Goal: Find specific page/section: Find specific page/section

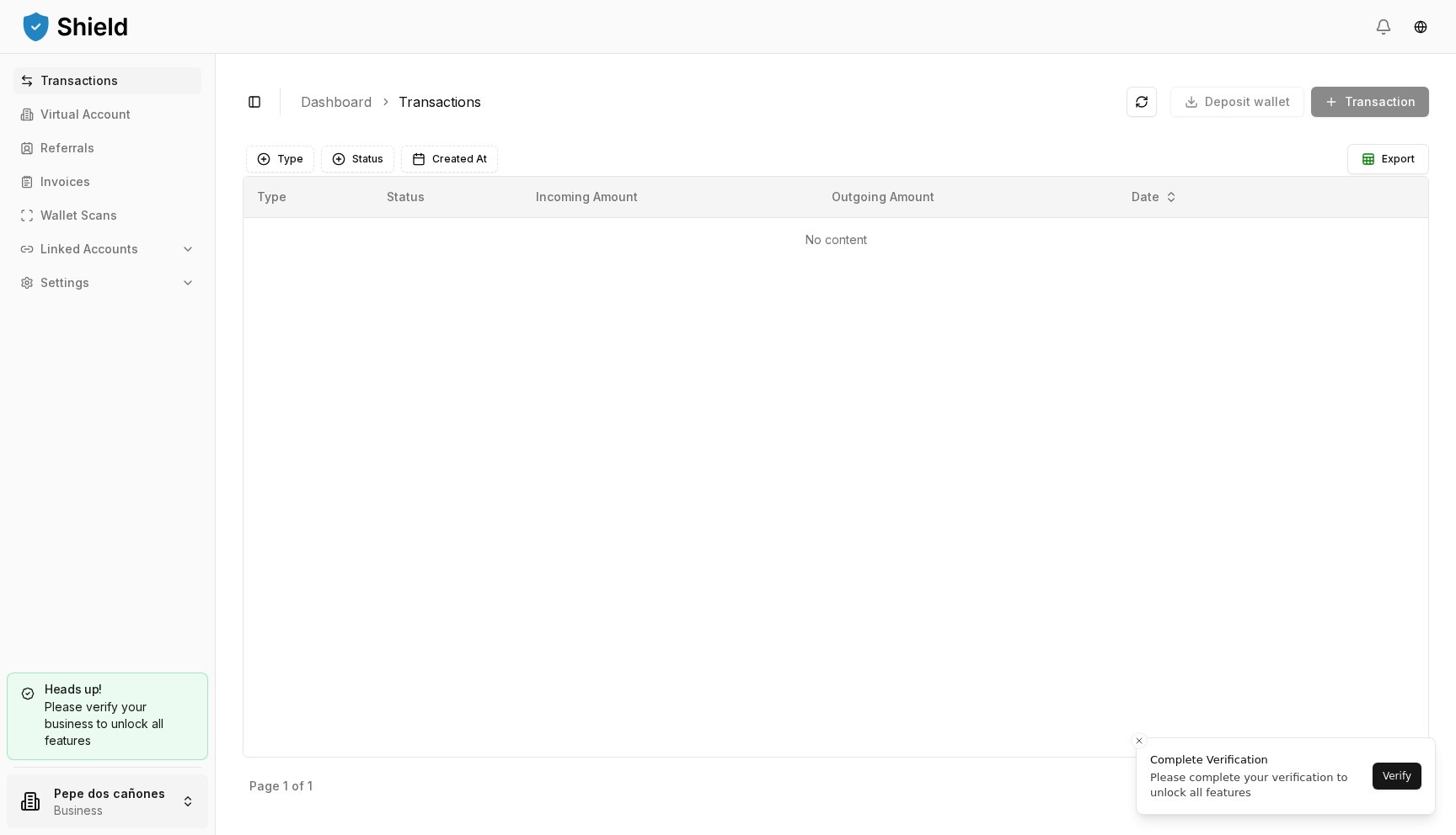
click at [128, 795] on html "Transactions Virtual Account Referrals Invoices Wallet Scans Linked Accounts Se…" at bounding box center [728, 417] width 1456 height 835
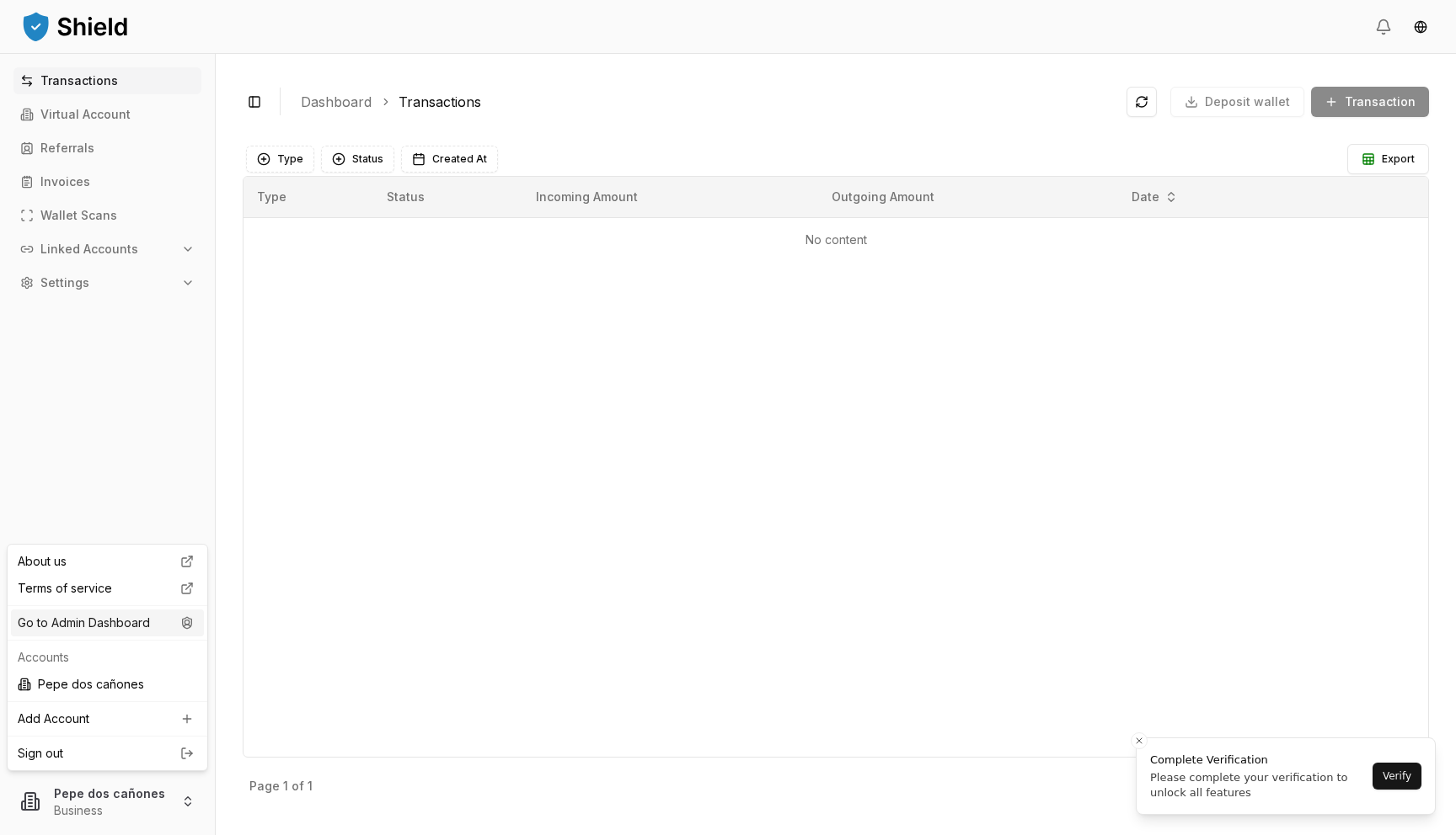
click at [153, 631] on div "Go to Admin Dashboard" at bounding box center [107, 623] width 193 height 27
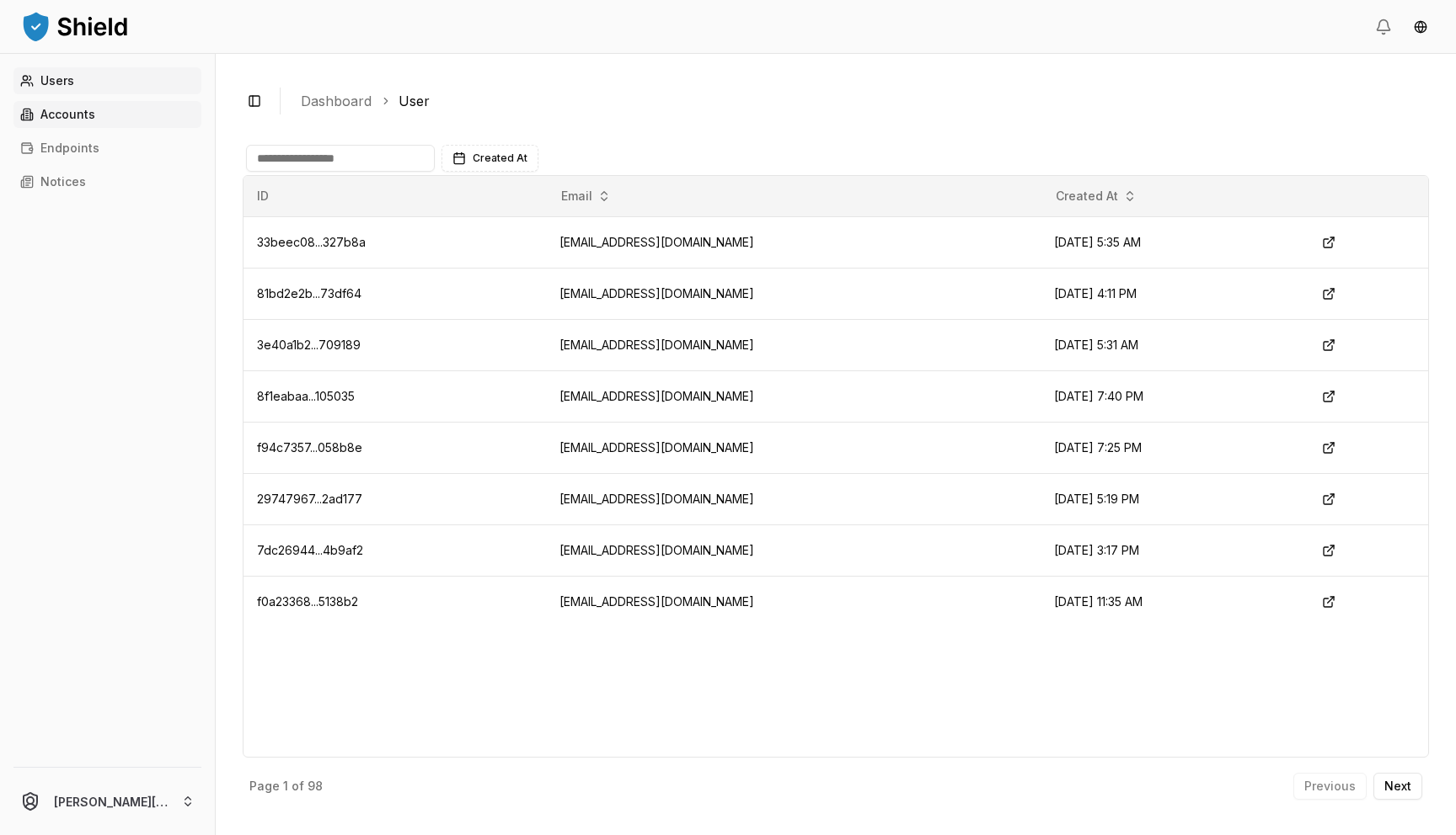
click at [128, 110] on link "Accounts" at bounding box center [108, 115] width 188 height 27
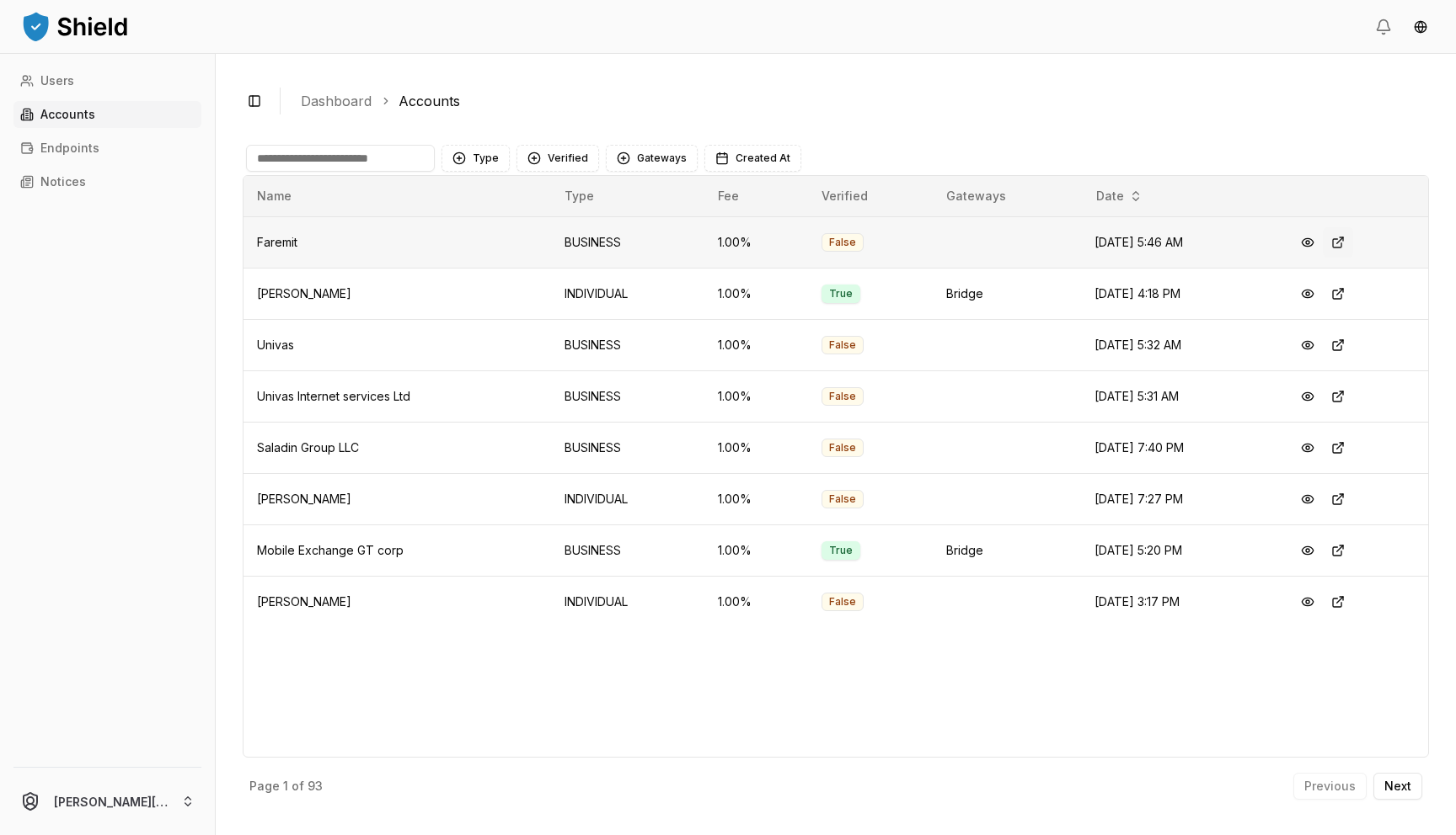
click at [1348, 238] on button at bounding box center [1338, 242] width 31 height 31
click at [1346, 399] on button at bounding box center [1338, 397] width 31 height 31
click at [1351, 454] on button at bounding box center [1338, 449] width 31 height 31
click at [1397, 798] on button "Next" at bounding box center [1397, 787] width 49 height 27
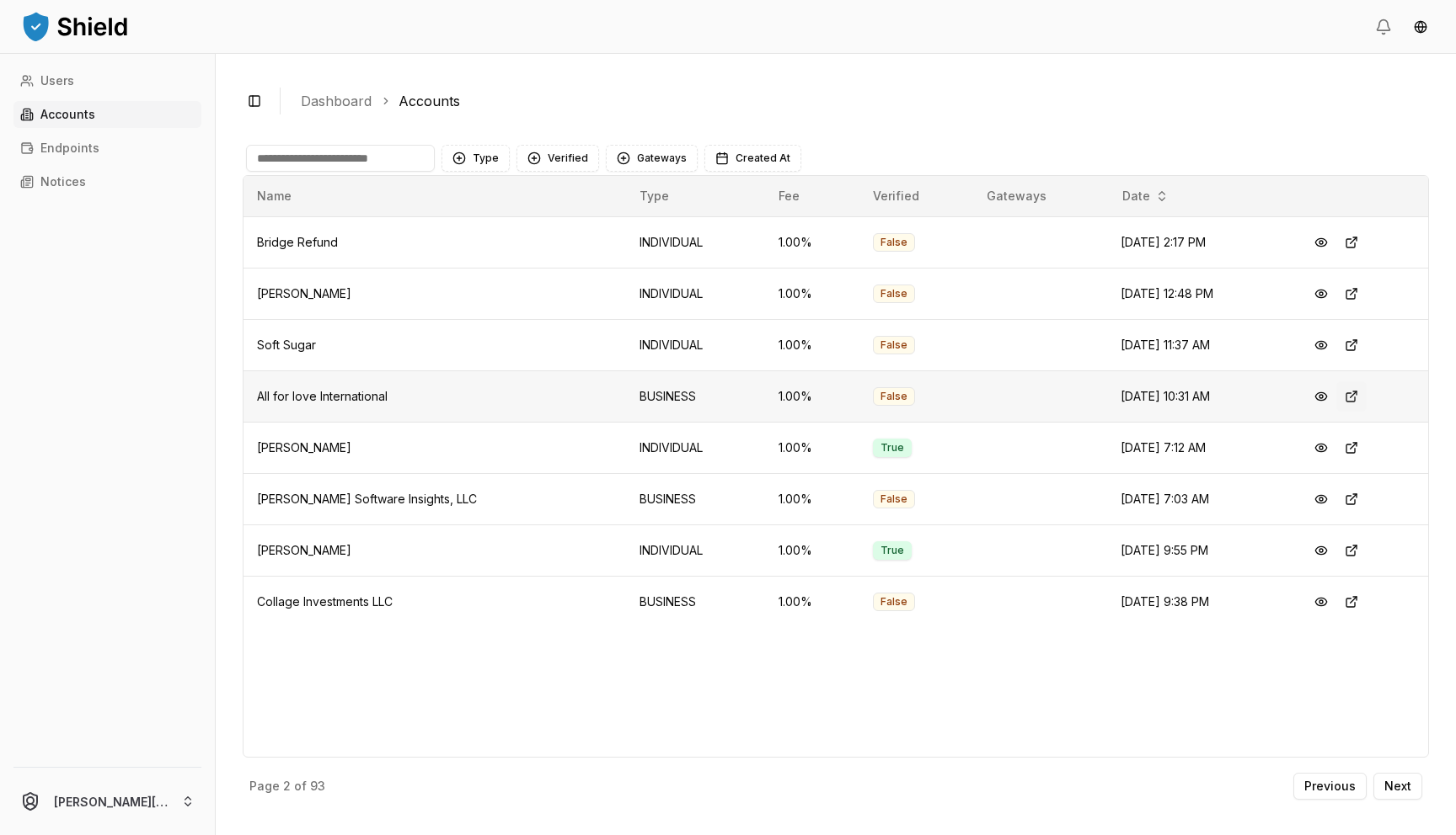
click at [1349, 394] on button at bounding box center [1351, 397] width 31 height 31
click at [1352, 603] on button at bounding box center [1351, 603] width 31 height 31
click at [1399, 786] on p "Next" at bounding box center [1398, 786] width 27 height 12
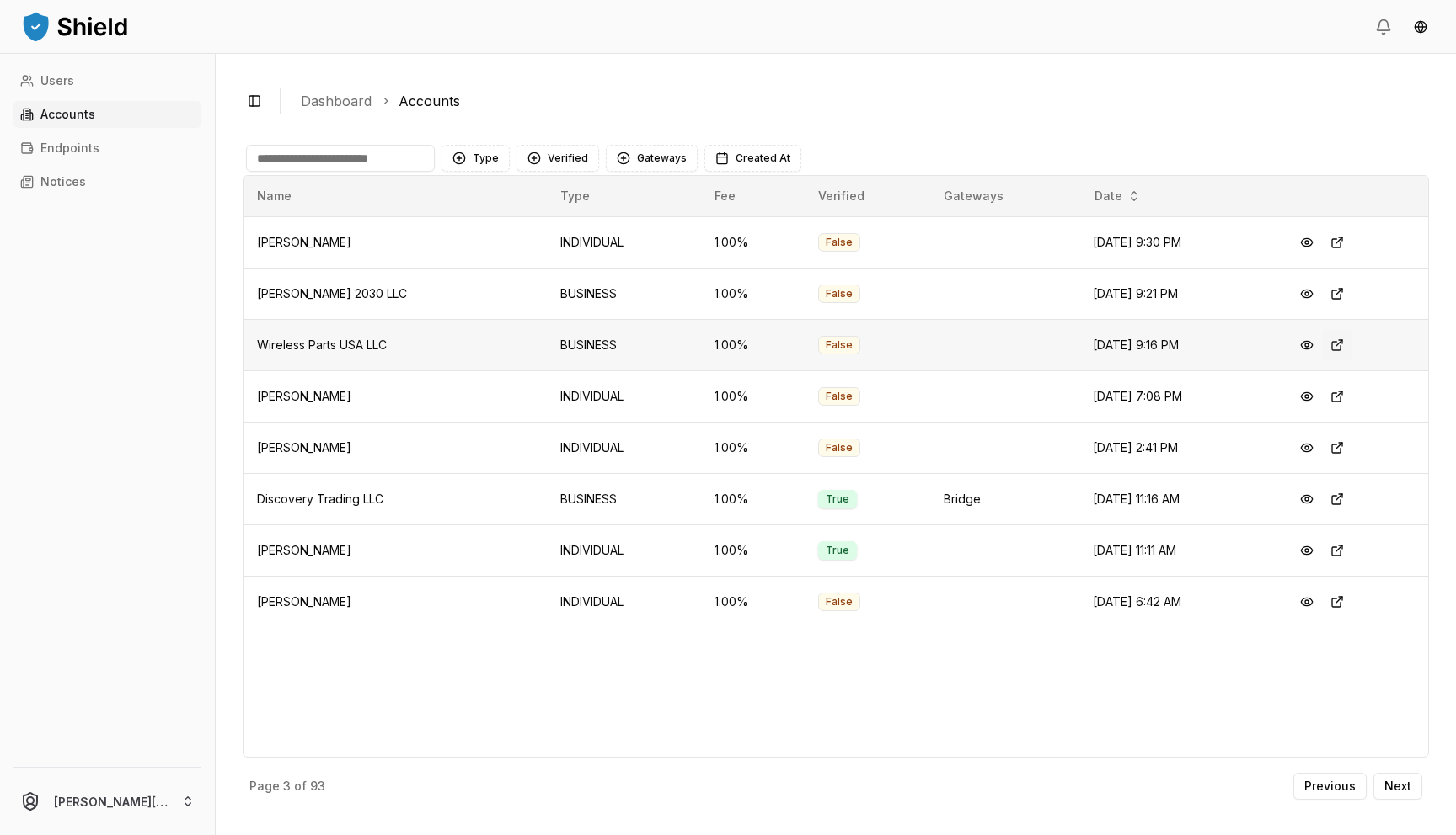
click at [1336, 352] on button at bounding box center [1337, 346] width 31 height 31
click at [1337, 494] on button at bounding box center [1337, 499] width 31 height 31
click at [553, 166] on button "Verified" at bounding box center [557, 158] width 82 height 27
click at [578, 247] on span "NOT VERIFIED" at bounding box center [585, 254] width 80 height 17
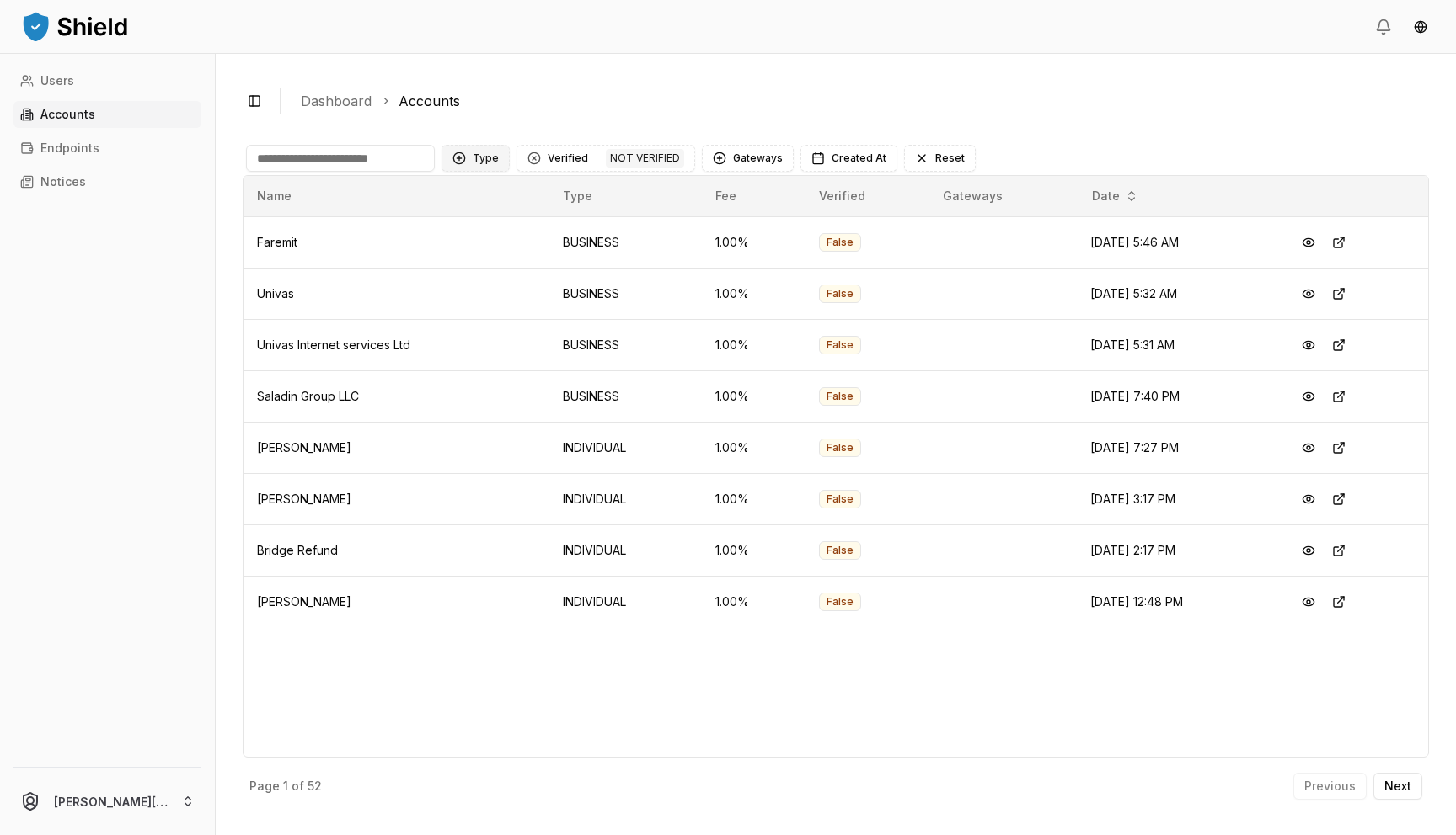
click at [482, 153] on button "Type" at bounding box center [475, 158] width 68 height 27
click at [500, 252] on span "BUSINESS" at bounding box center [500, 254] width 56 height 17
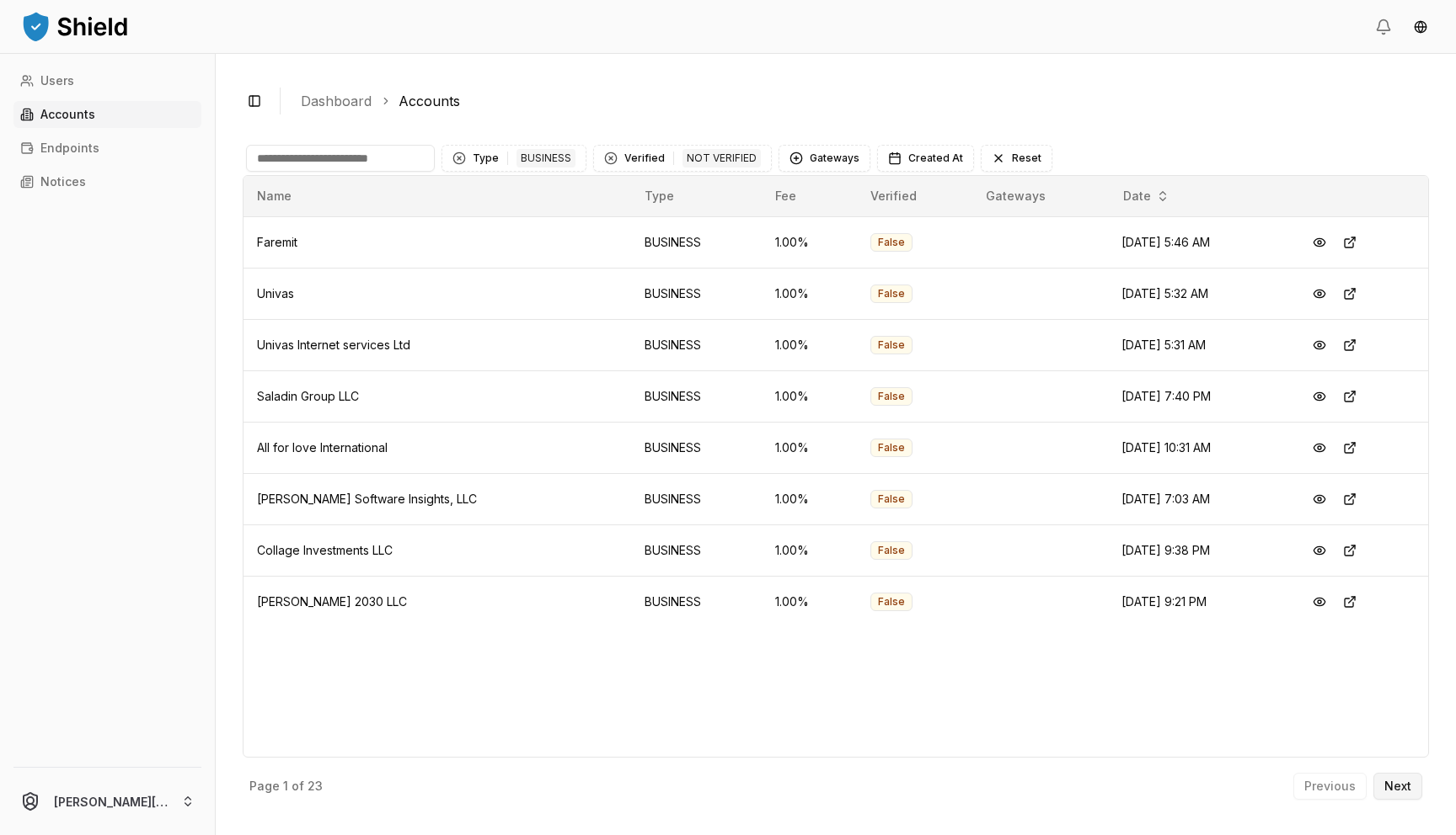
click at [1406, 782] on p "Next" at bounding box center [1398, 786] width 27 height 12
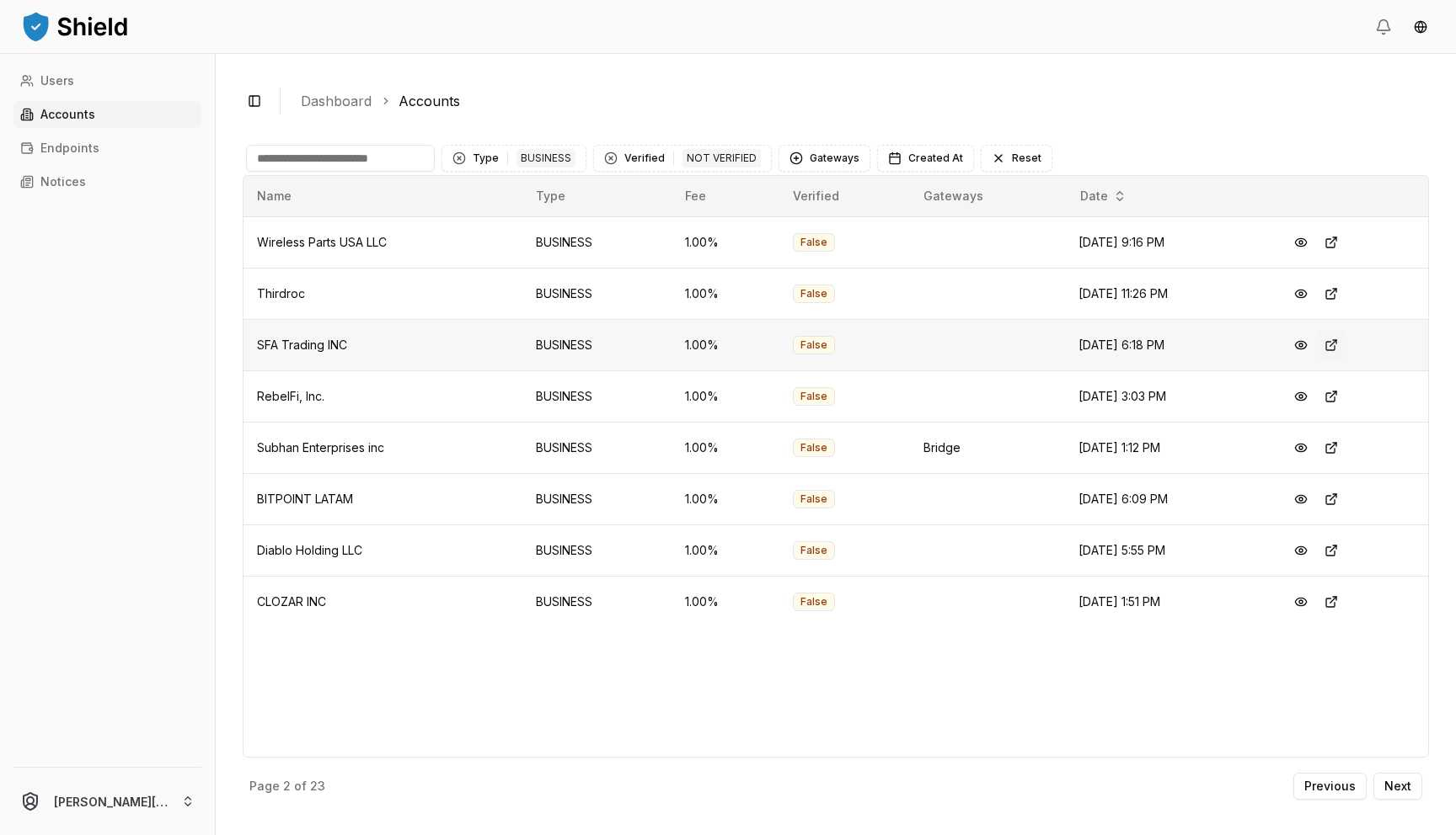
click at [1343, 347] on button at bounding box center [1331, 346] width 31 height 31
click at [1339, 603] on button at bounding box center [1331, 603] width 31 height 31
click at [1337, 544] on button at bounding box center [1331, 551] width 31 height 31
click at [1337, 499] on button at bounding box center [1331, 499] width 31 height 31
click at [1391, 782] on p "Next" at bounding box center [1398, 786] width 27 height 12
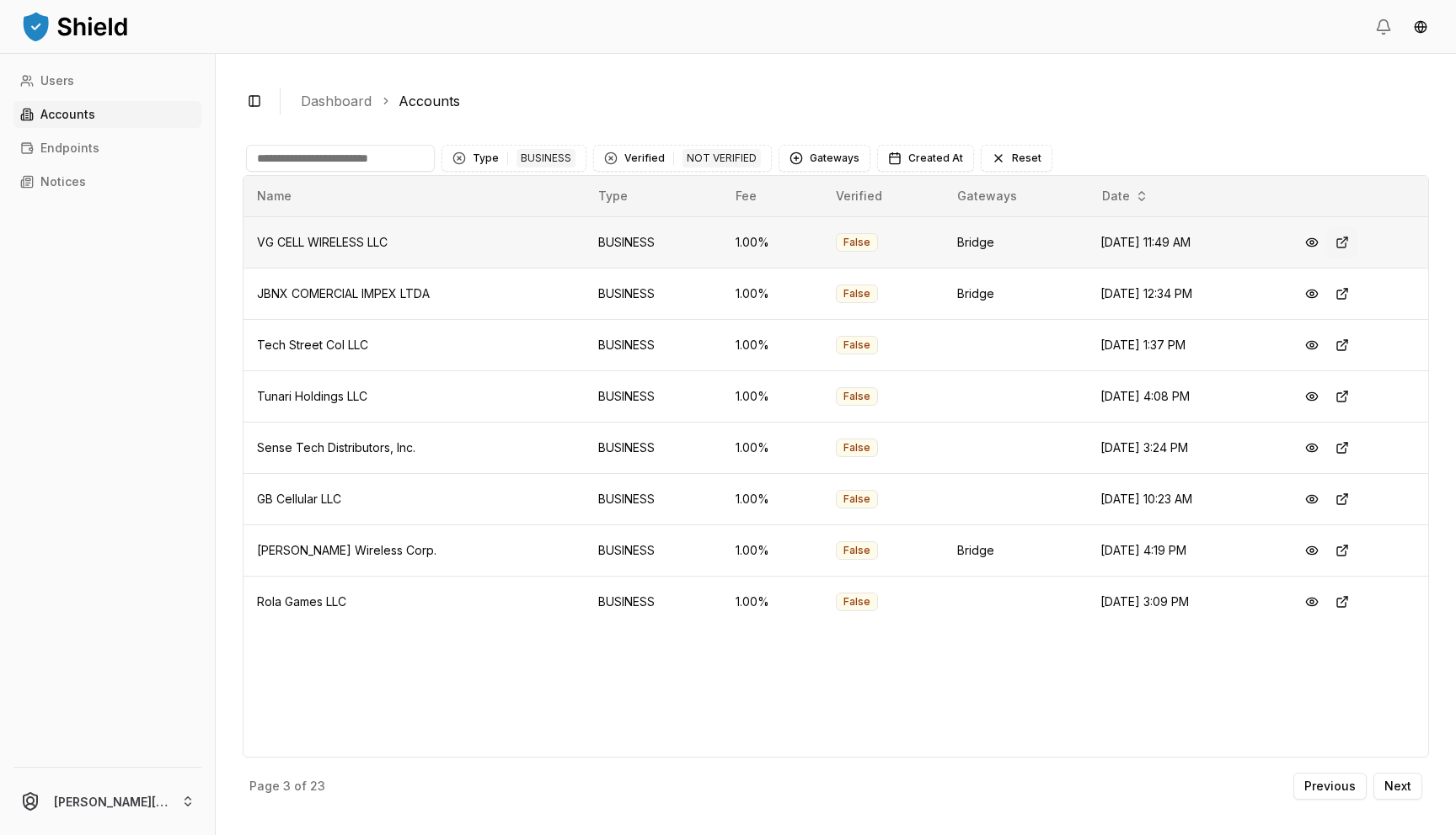
click at [1344, 243] on button at bounding box center [1342, 242] width 31 height 31
click at [1347, 292] on button at bounding box center [1342, 294] width 31 height 31
click at [1346, 347] on button at bounding box center [1342, 346] width 31 height 31
click at [1348, 400] on button at bounding box center [1342, 397] width 31 height 31
click at [1350, 447] on button at bounding box center [1342, 449] width 31 height 31
